Goal: Task Accomplishment & Management: Manage account settings

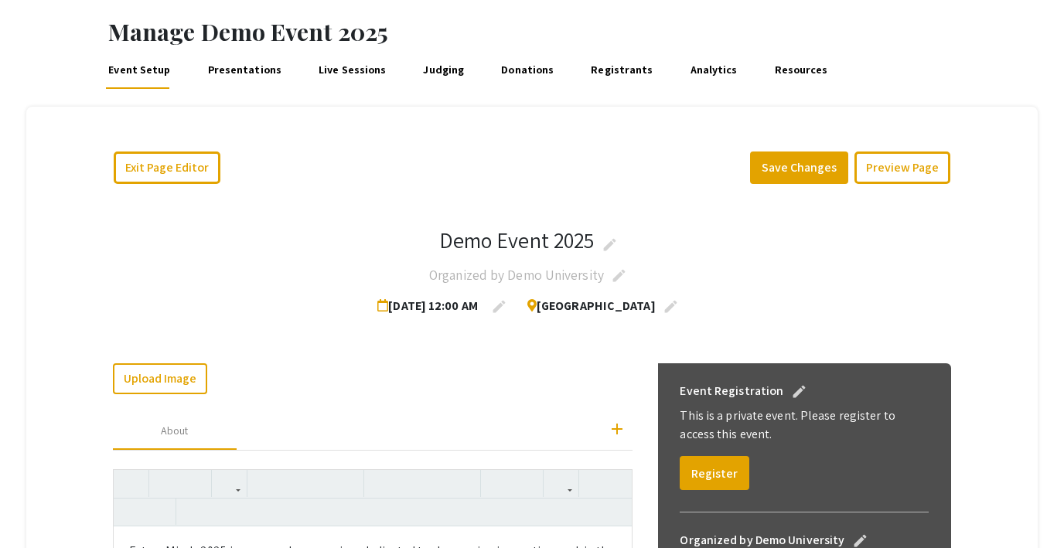
scroll to position [80, 0]
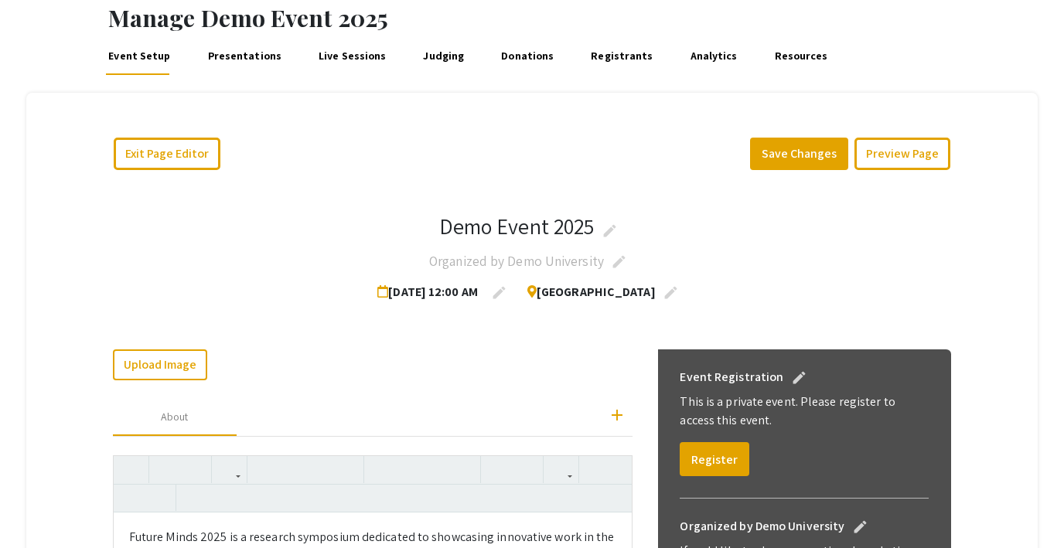
click at [239, 53] on link "Presentations" at bounding box center [244, 56] width 79 height 37
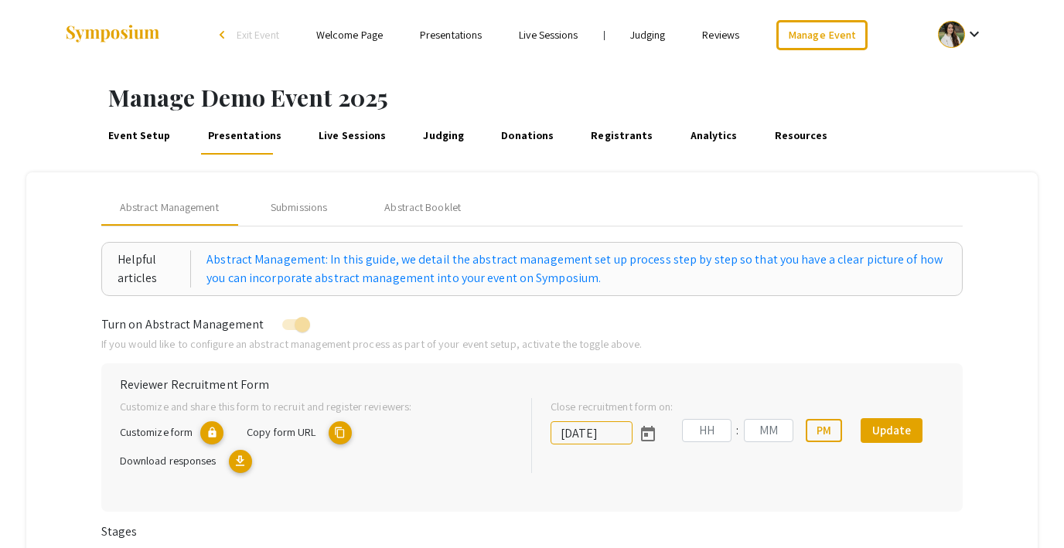
type input "[DATE]"
type input "07"
type input "00"
click at [146, 135] on link "Event Setup" at bounding box center [139, 136] width 67 height 37
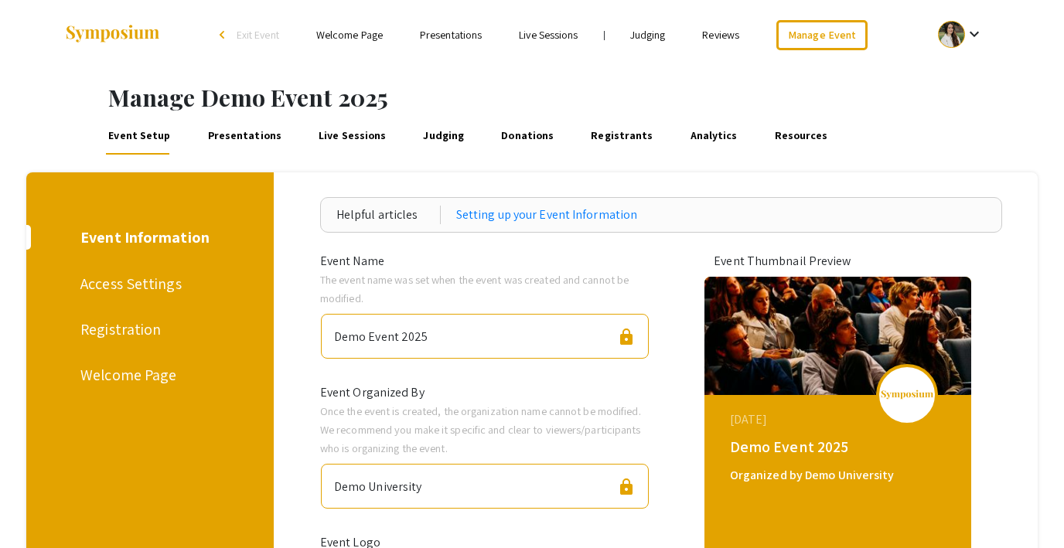
click at [122, 336] on div "Registration" at bounding box center [147, 329] width 134 height 23
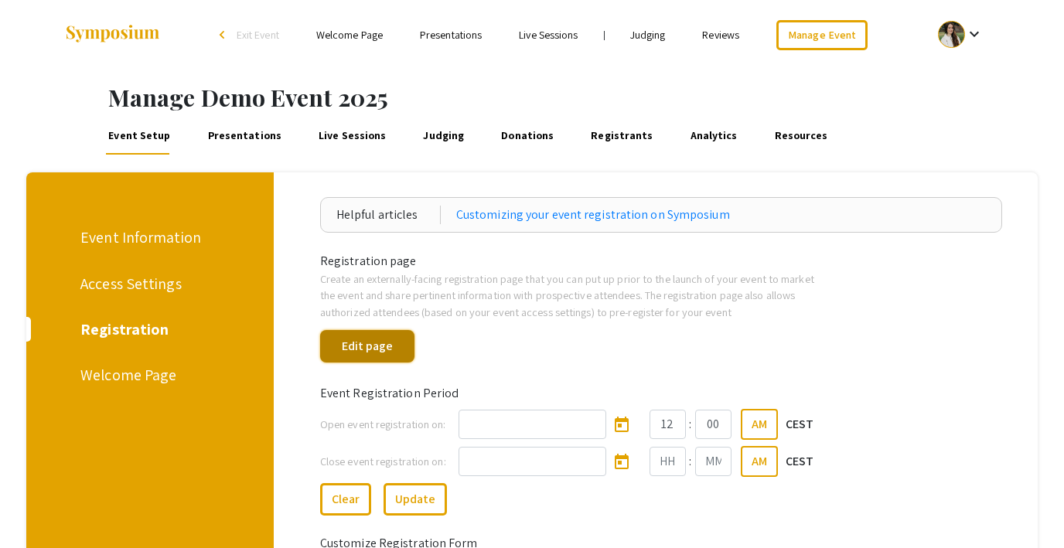
click at [394, 347] on button "Edit page" at bounding box center [367, 346] width 94 height 32
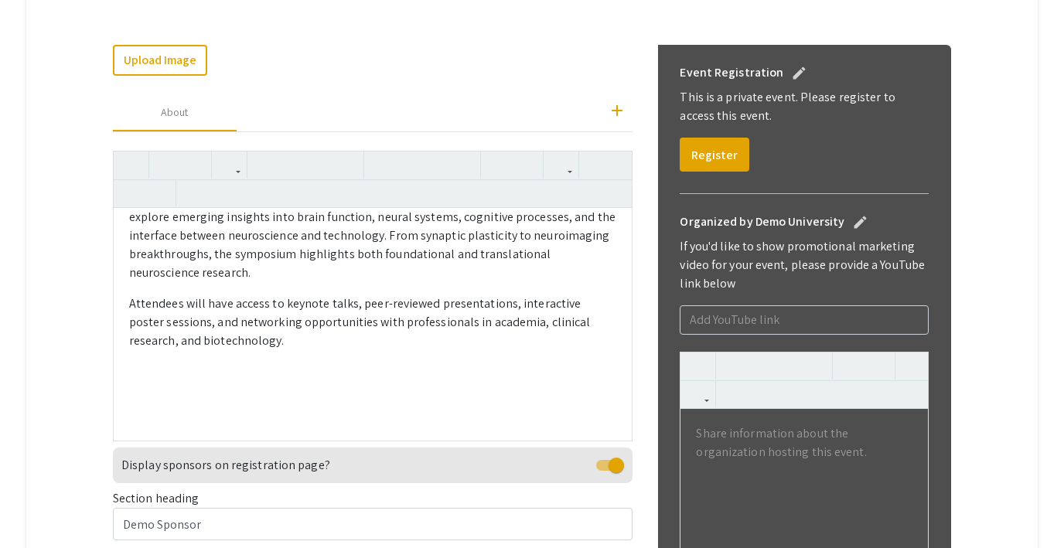
scroll to position [388, 0]
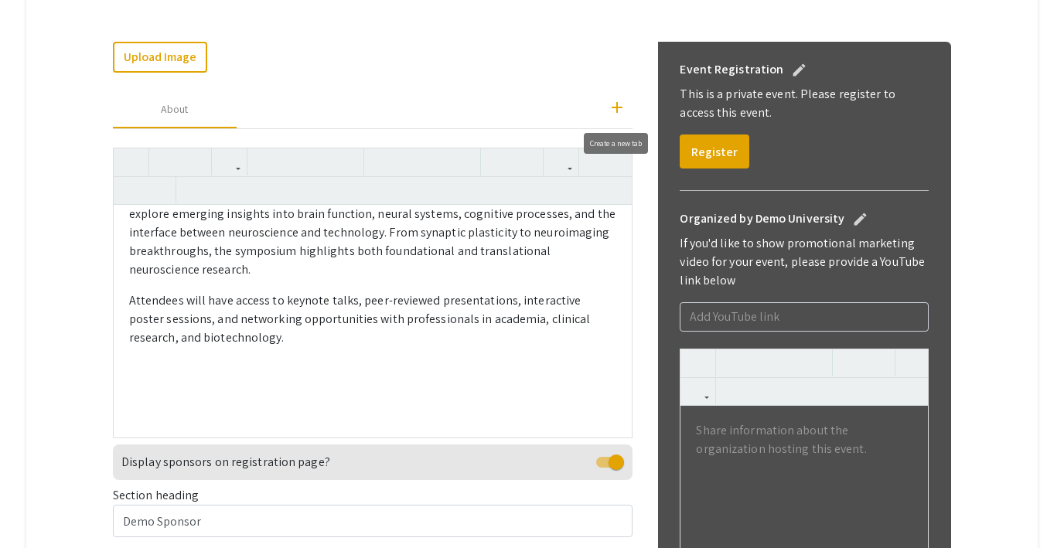
click at [610, 110] on mat-icon "add" at bounding box center [617, 107] width 19 height 19
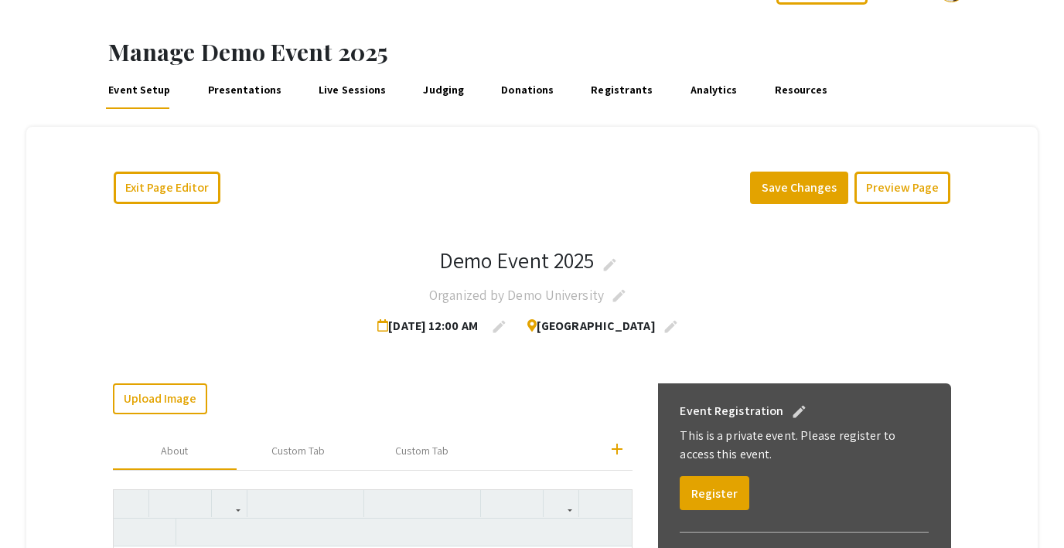
scroll to position [43, 0]
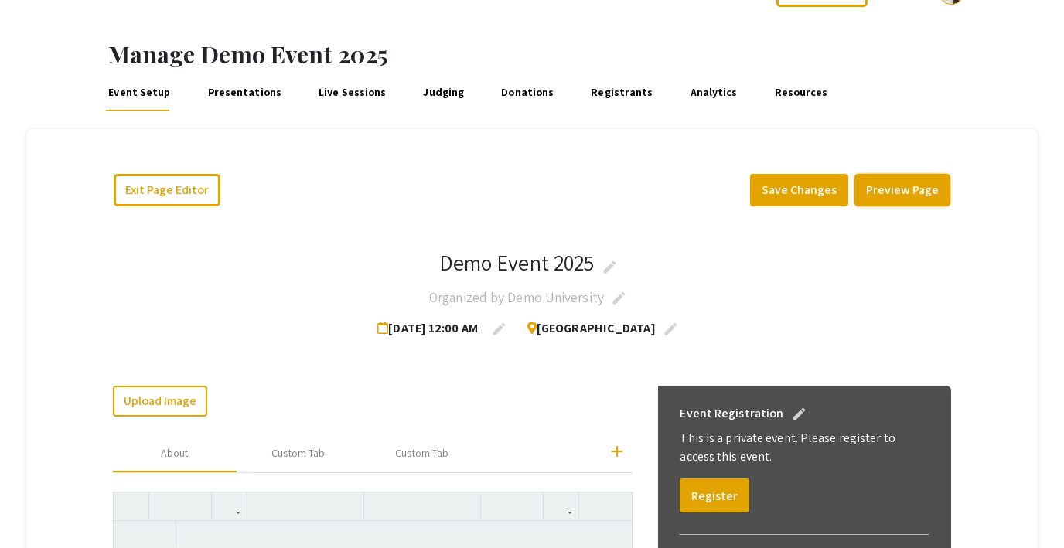
click at [893, 188] on button "Preview Page" at bounding box center [903, 190] width 96 height 32
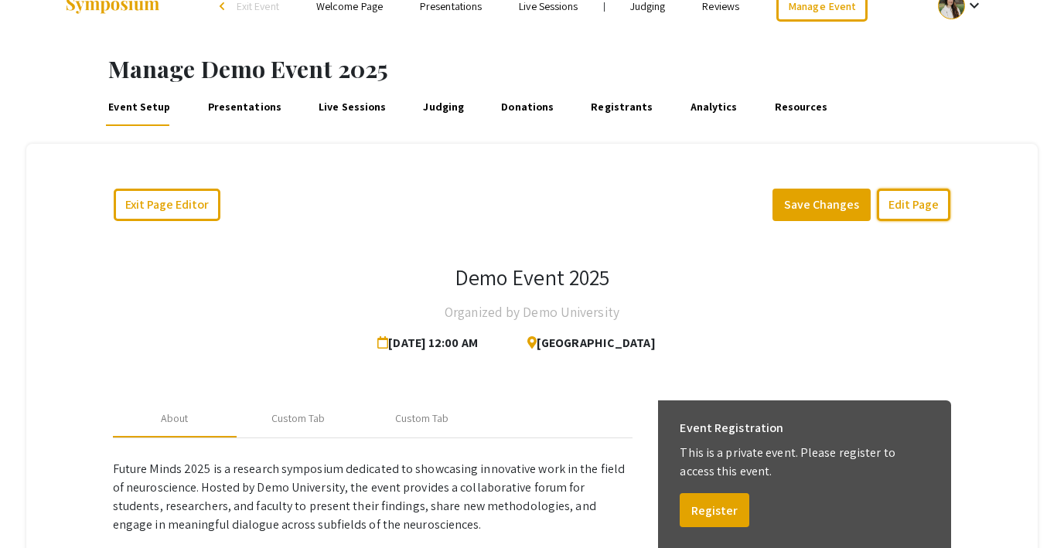
scroll to position [0, 0]
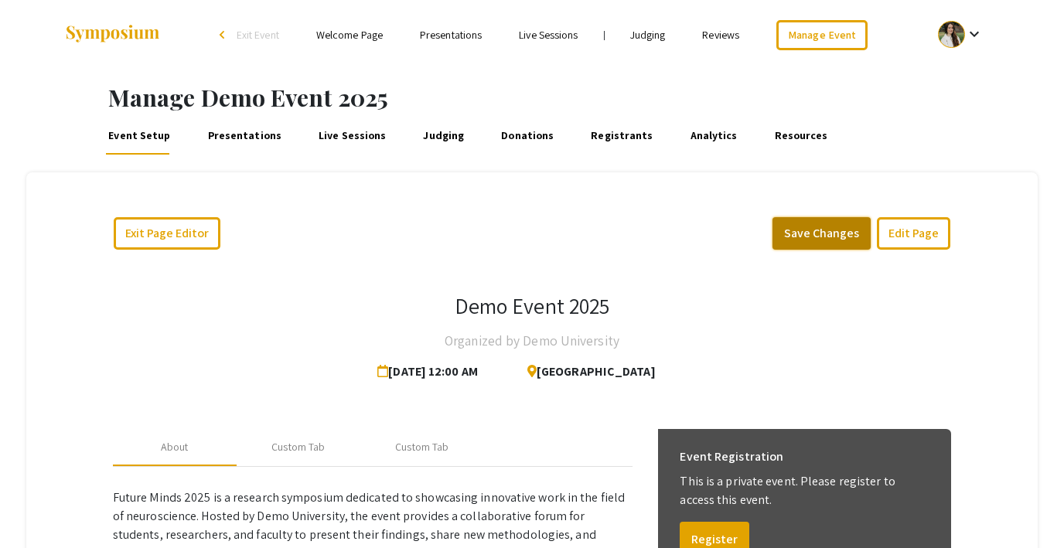
click at [821, 234] on button "Save Changes" at bounding box center [822, 233] width 98 height 32
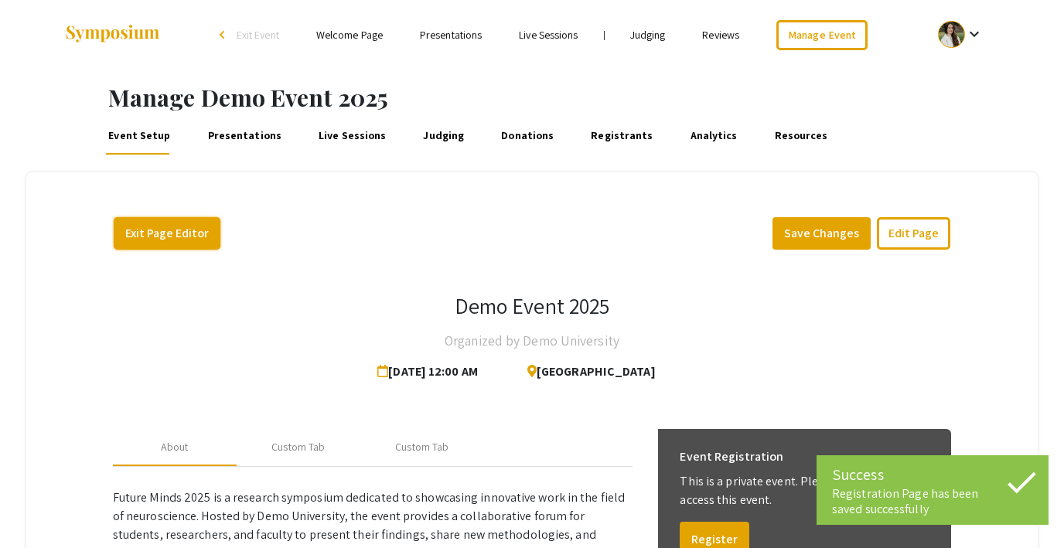
click at [176, 219] on button "Exit Page Editor" at bounding box center [167, 233] width 107 height 32
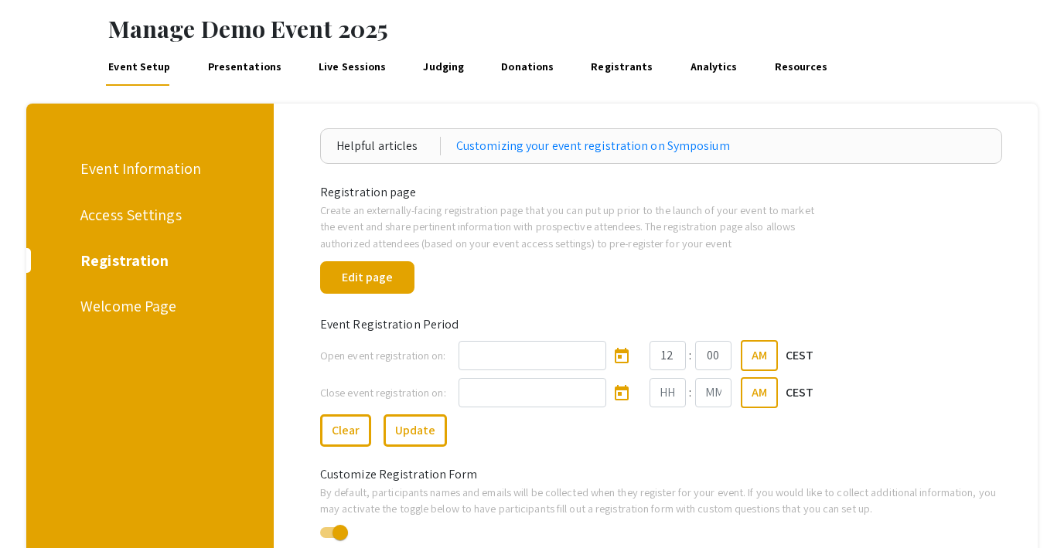
scroll to position [70, 0]
click at [131, 306] on div "Welcome Page" at bounding box center [147, 305] width 134 height 23
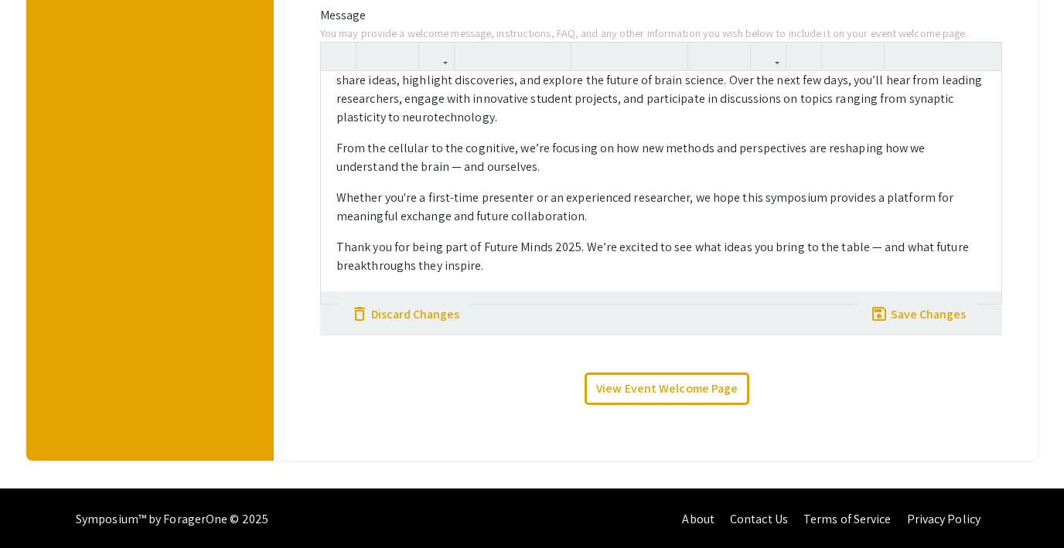
scroll to position [554, 0]
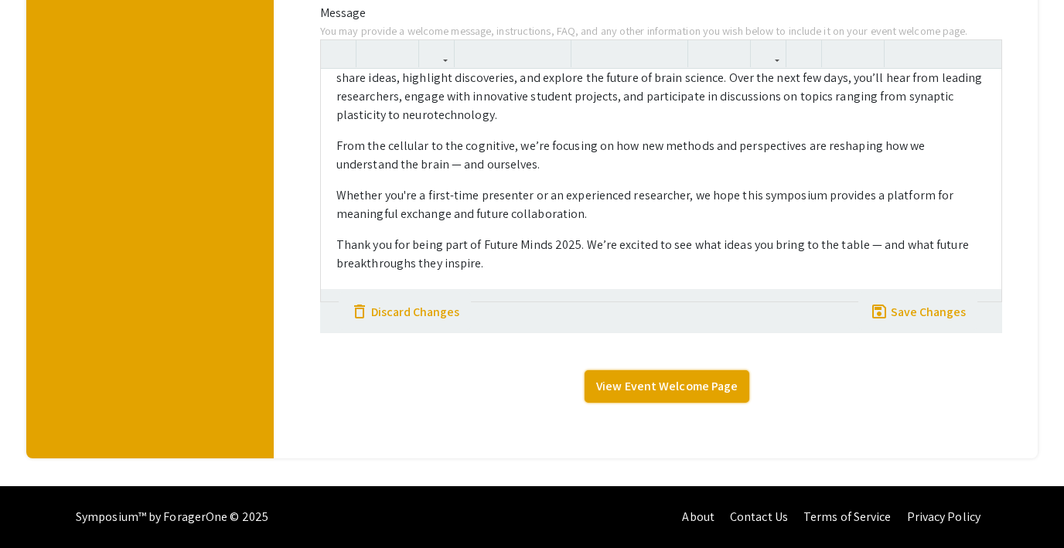
click at [661, 386] on link "View Event Welcome Page" at bounding box center [667, 387] width 165 height 32
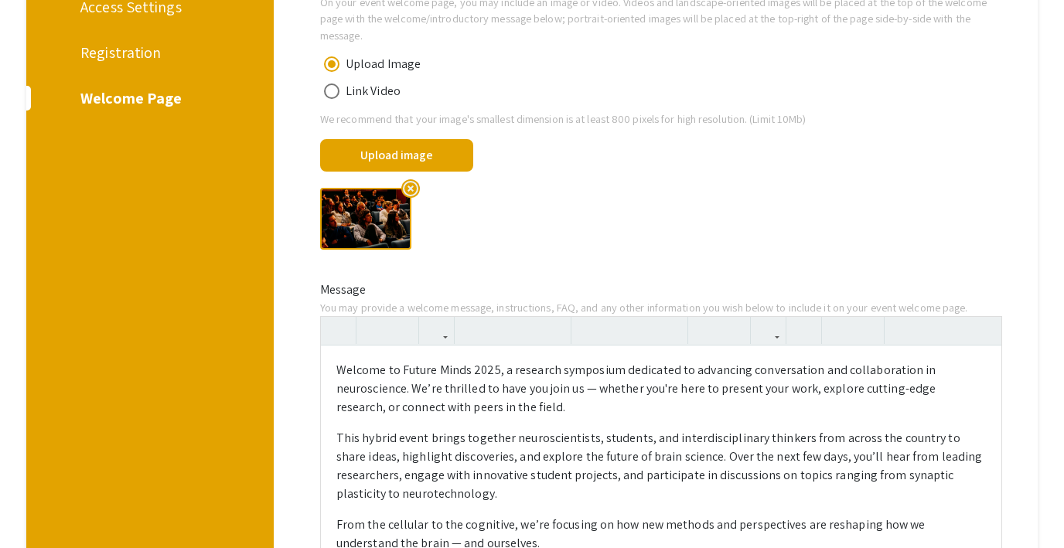
scroll to position [0, 0]
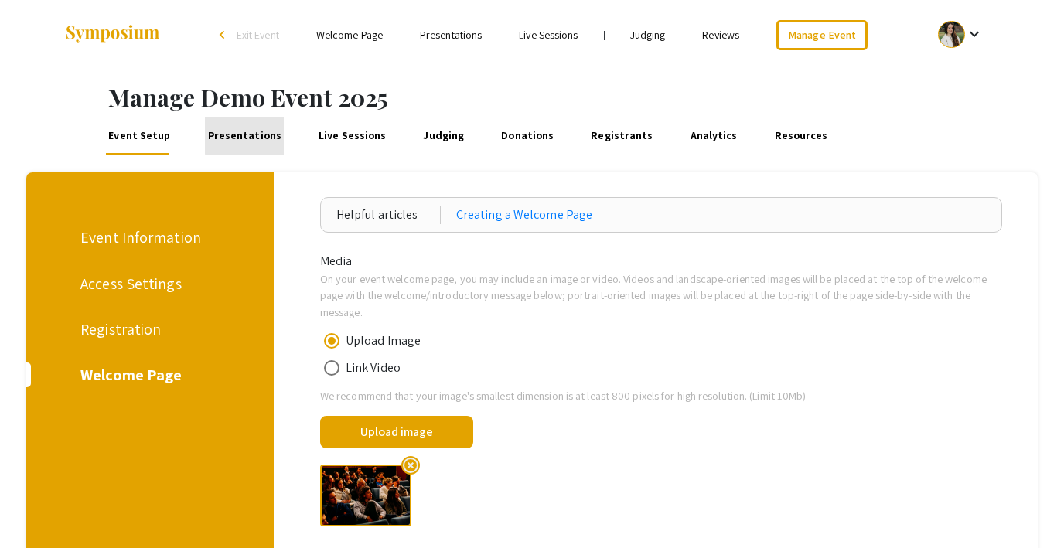
click at [250, 132] on link "Presentations" at bounding box center [244, 136] width 79 height 37
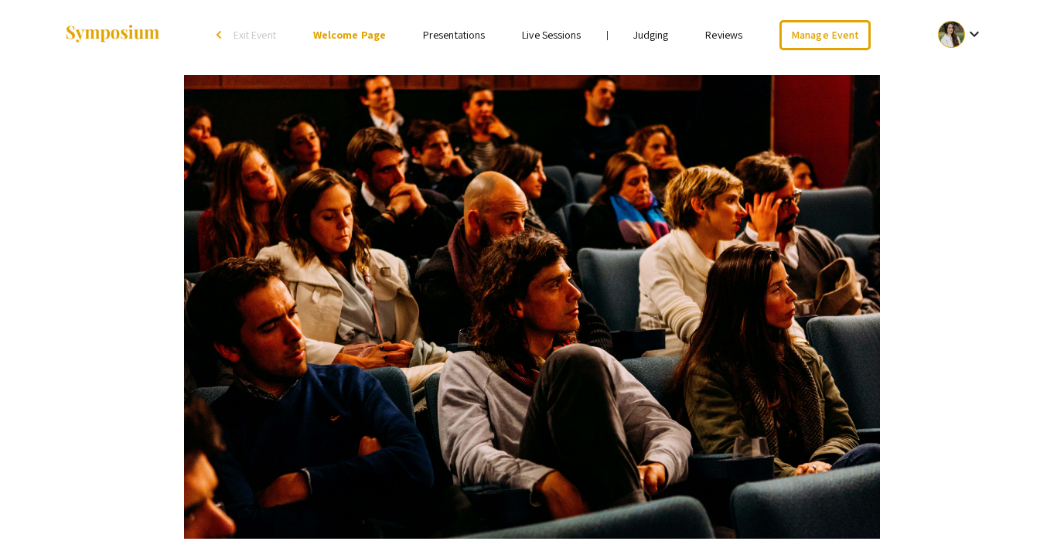
click at [254, 24] on div at bounding box center [218, 35] width 309 height 70
click at [248, 40] on span "Exit Event" at bounding box center [255, 35] width 43 height 14
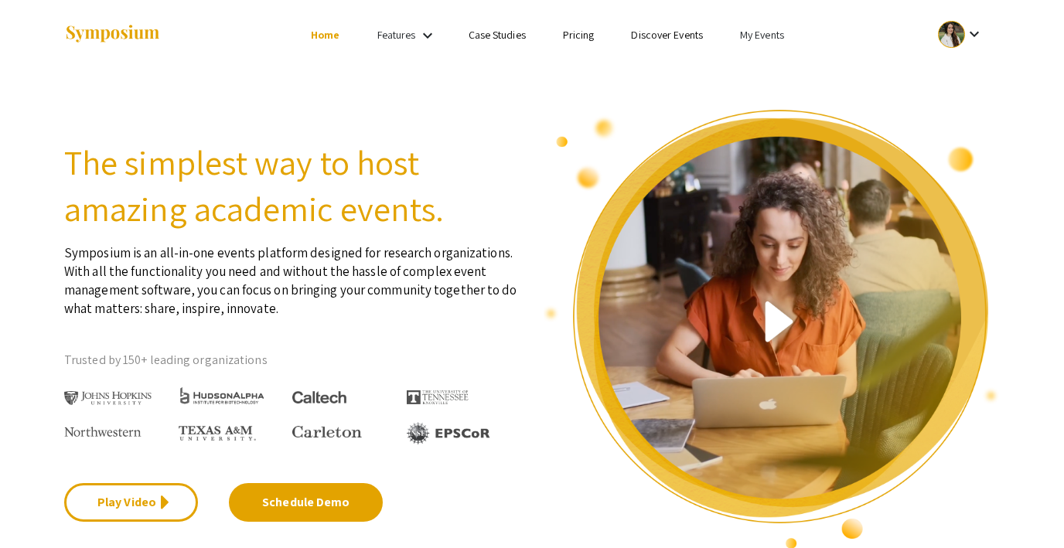
click at [756, 38] on link "My Events" at bounding box center [762, 35] width 44 height 14
click at [770, 68] on button "Events I've organized" at bounding box center [787, 68] width 132 height 37
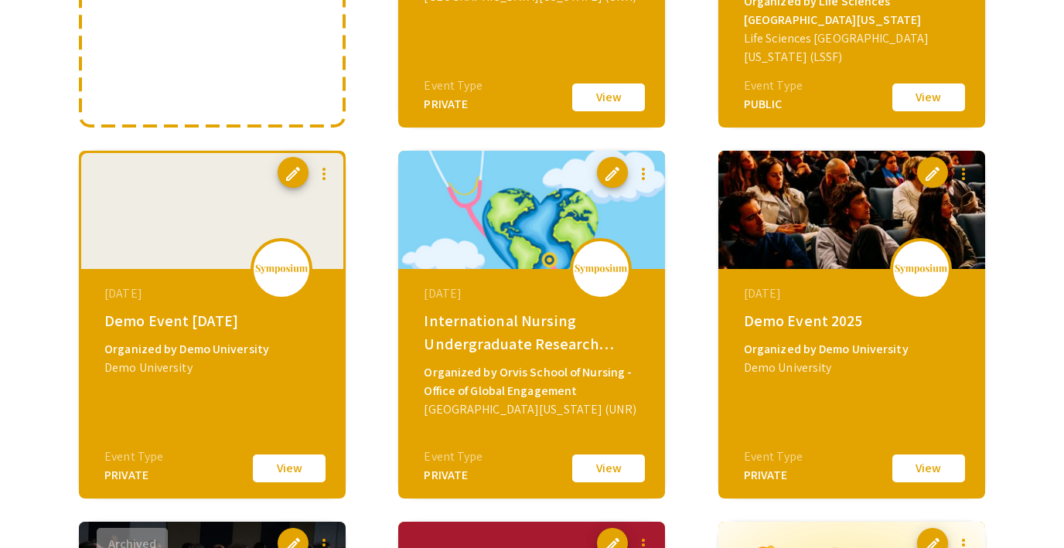
scroll to position [399, 0]
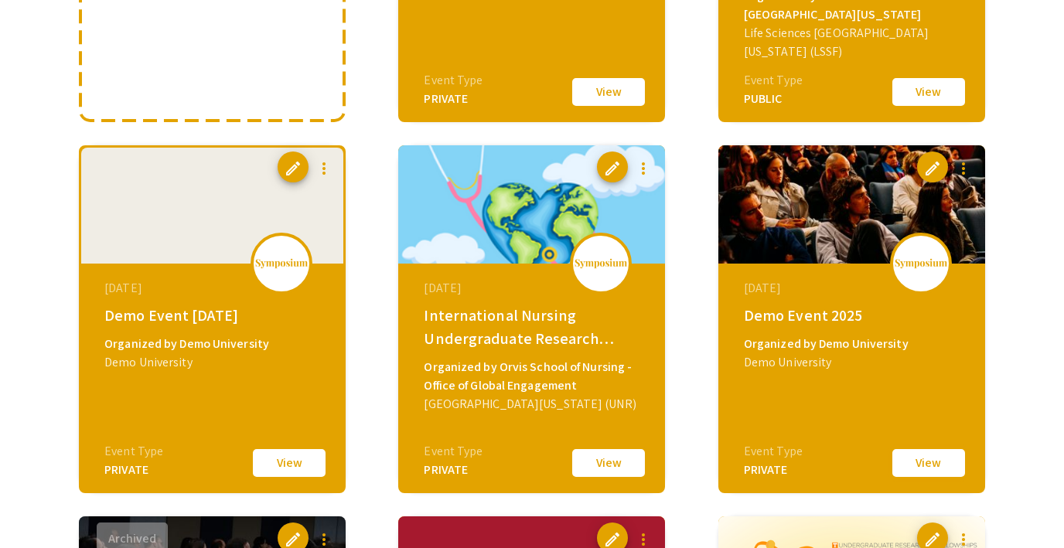
click at [936, 472] on button "View" at bounding box center [928, 463] width 77 height 32
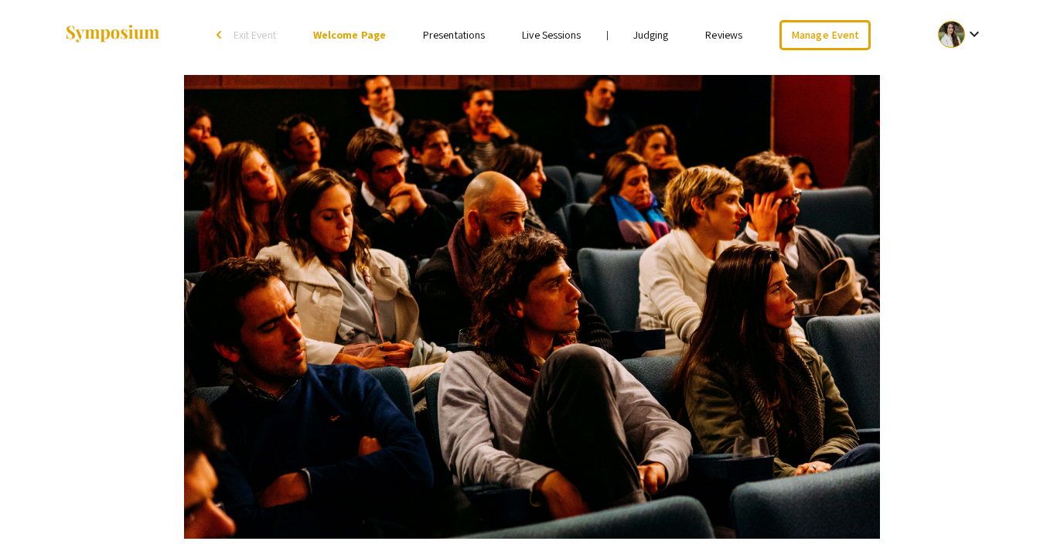
click at [437, 32] on link "Presentations" at bounding box center [454, 35] width 62 height 14
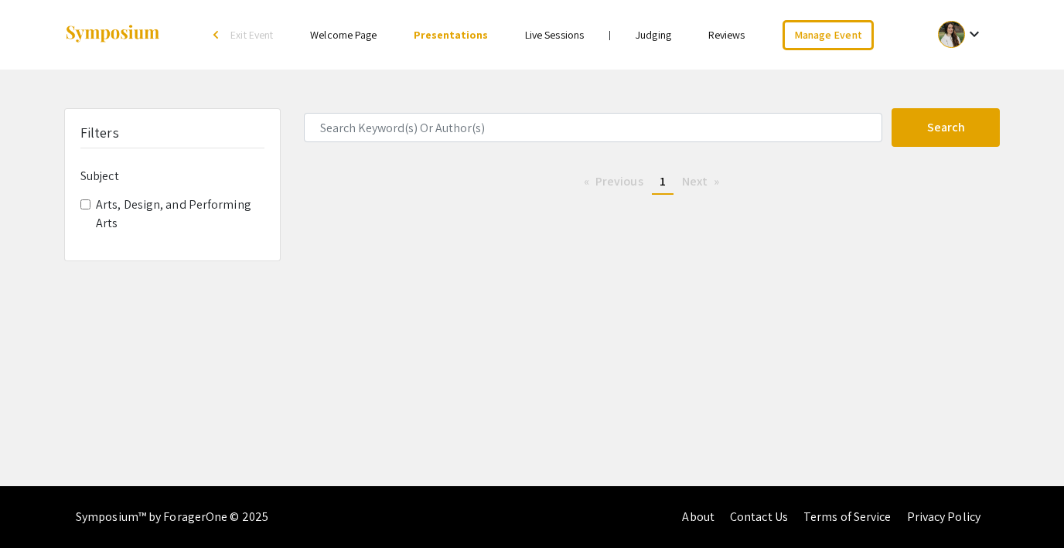
click at [244, 34] on span "Exit Event" at bounding box center [252, 35] width 43 height 14
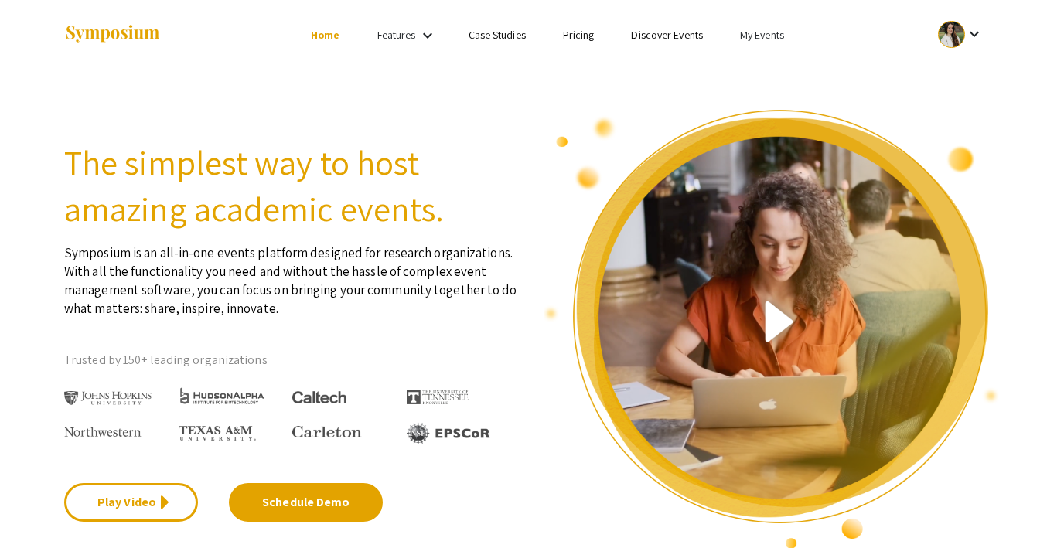
click at [763, 35] on link "My Events" at bounding box center [762, 35] width 44 height 14
click at [782, 71] on button "Events I've organized" at bounding box center [787, 68] width 132 height 37
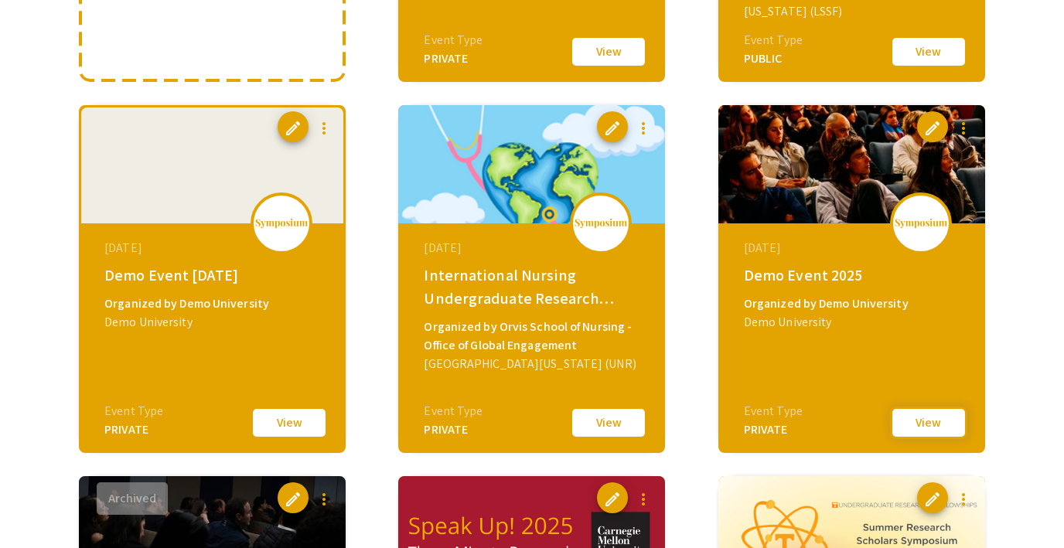
scroll to position [444, 0]
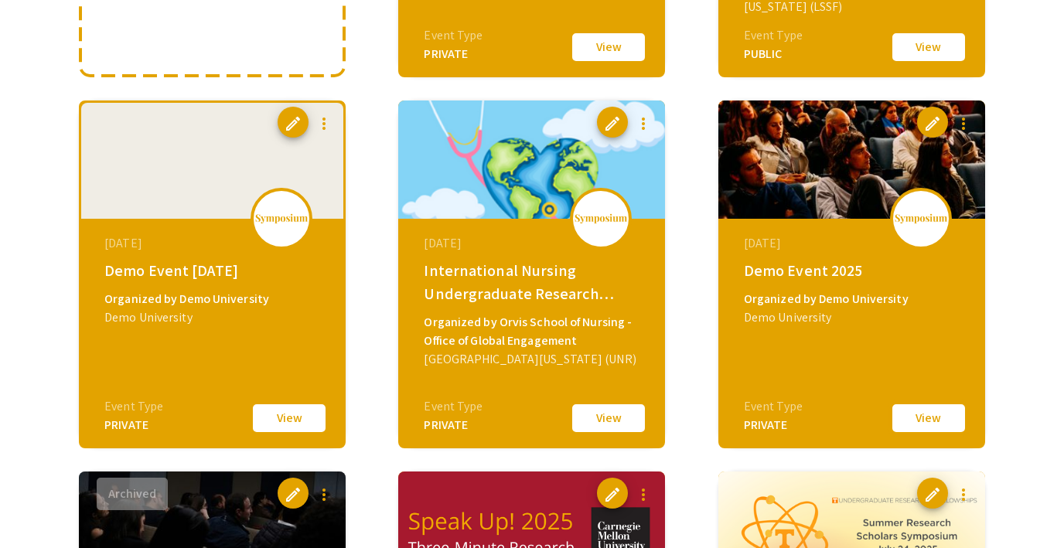
click at [910, 410] on button "View" at bounding box center [928, 418] width 77 height 32
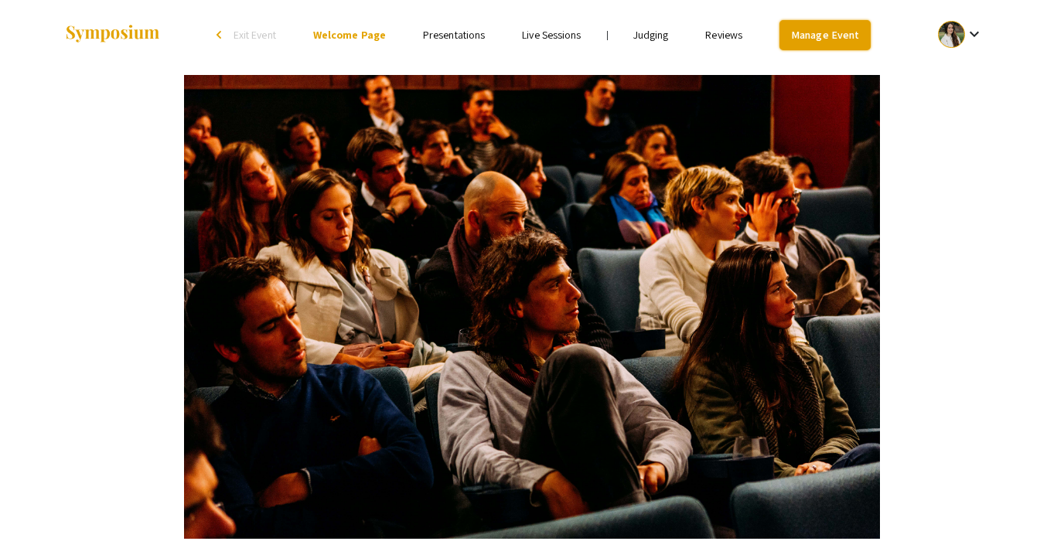
click at [805, 42] on link "Manage Event" at bounding box center [825, 35] width 91 height 30
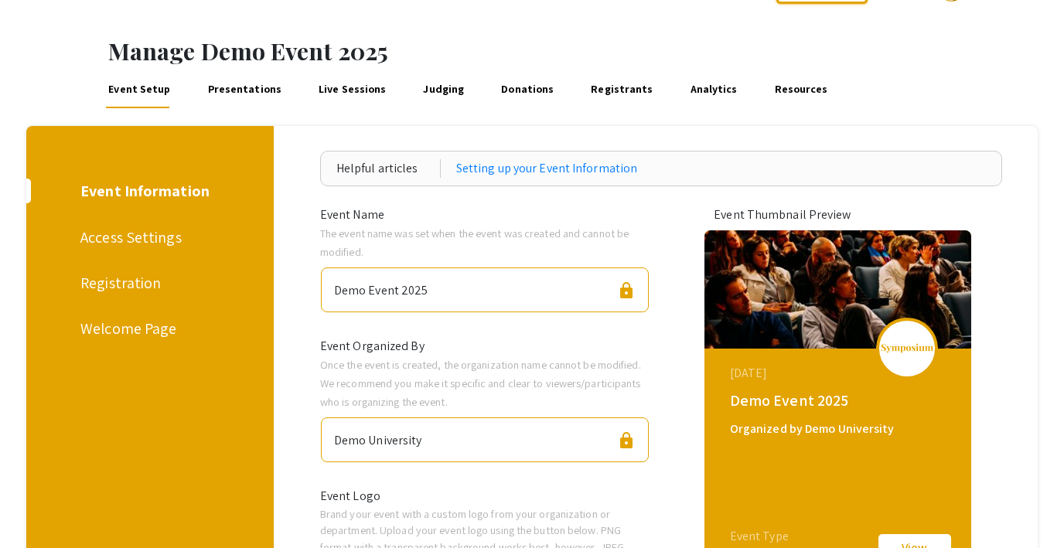
scroll to position [62, 0]
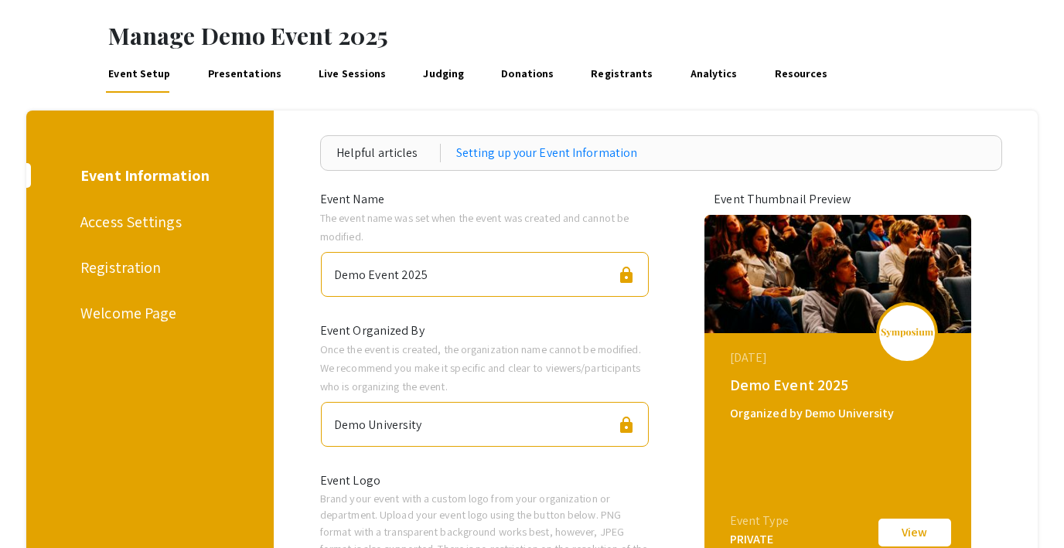
click at [144, 225] on div "Access Settings" at bounding box center [147, 221] width 134 height 23
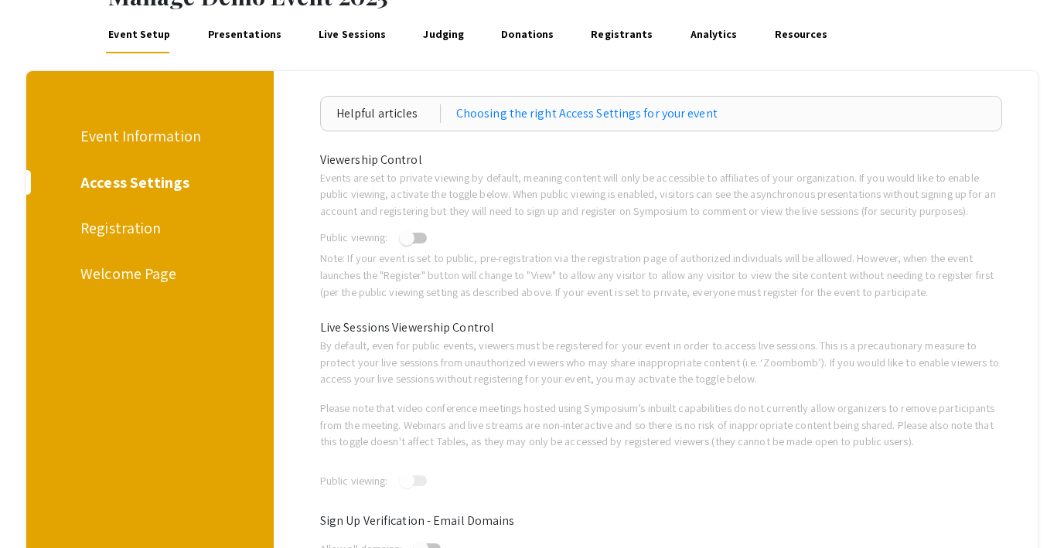
scroll to position [33, 0]
